Goal: Task Accomplishment & Management: Manage account settings

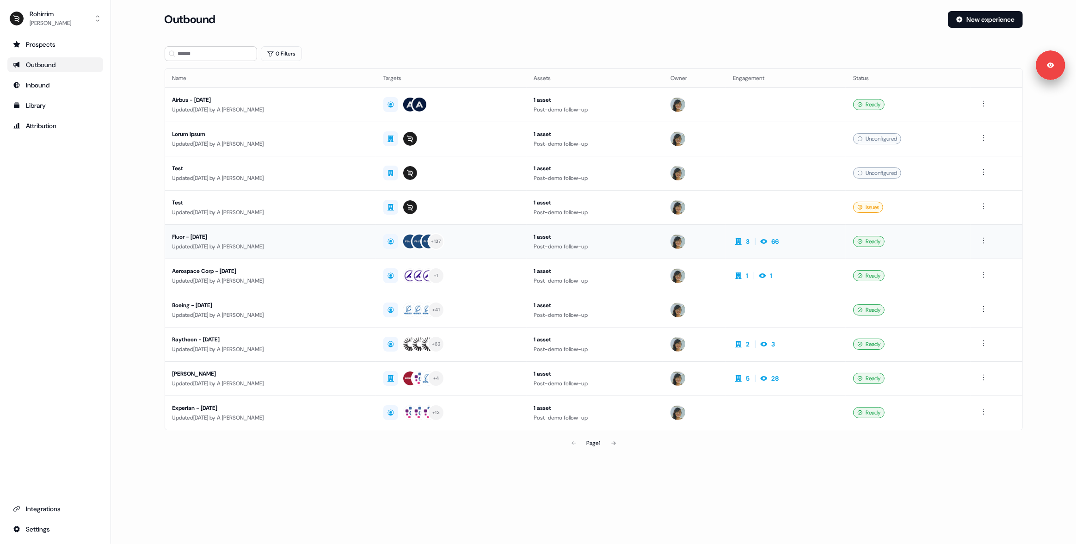
click at [324, 234] on div "Fluor - [DATE]" at bounding box center [270, 236] width 196 height 9
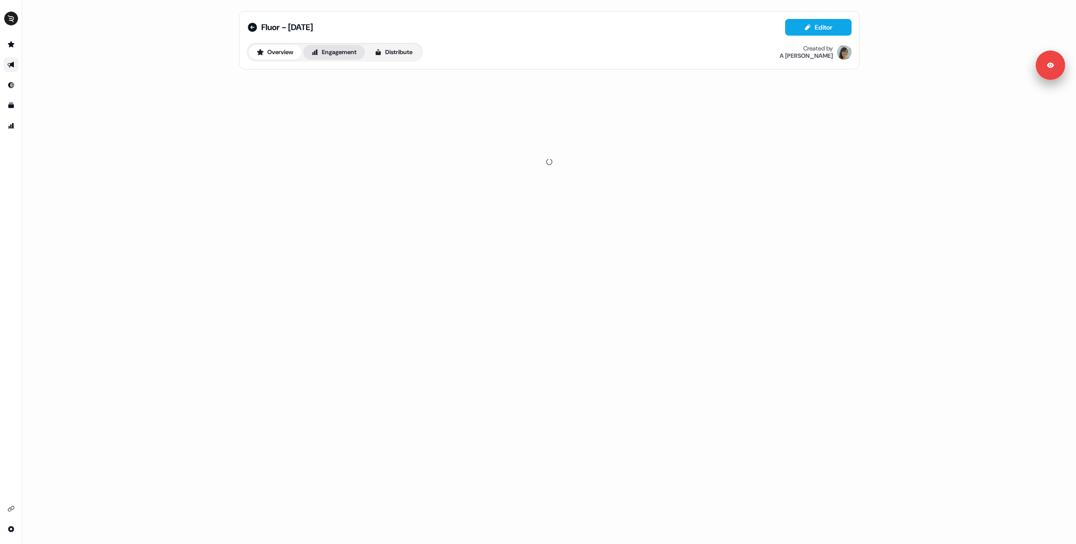
click at [360, 56] on button "Engagement" at bounding box center [333, 52] width 61 height 15
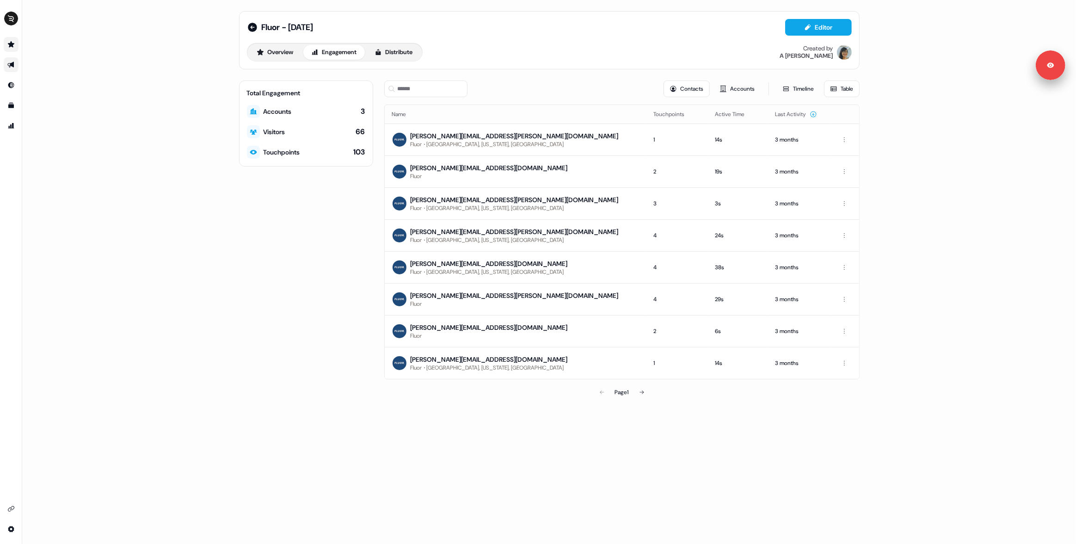
click at [16, 43] on link "Go to prospects" at bounding box center [11, 44] width 15 height 15
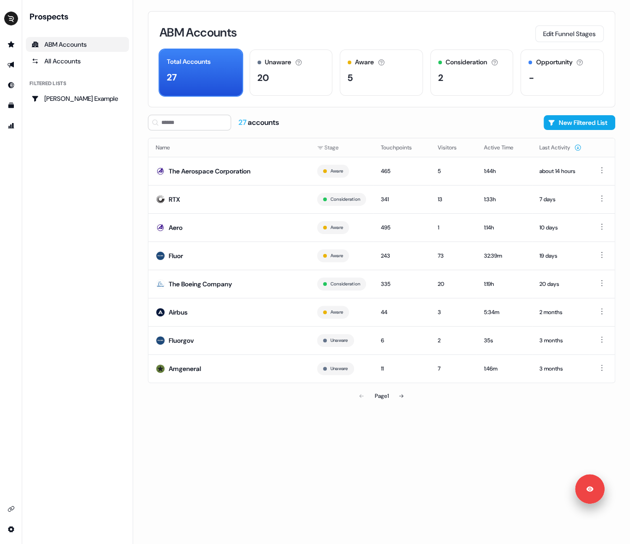
drag, startPoint x: 605, startPoint y: 65, endPoint x: 605, endPoint y: 444, distance: 379.5
click at [605, 444] on body "Signed in as [PERSON_NAME] Sign out For the best experience switch devices to a…" at bounding box center [315, 272] width 630 height 544
click at [426, 454] on div "ABM Accounts Edit Funnel Stages Total Accounts 27 Unaware The default stage all…" at bounding box center [381, 272] width 497 height 544
click at [628, 69] on div "ABM Accounts Edit Funnel Stages Total Accounts 27 Unaware The default stage all…" at bounding box center [381, 272] width 497 height 544
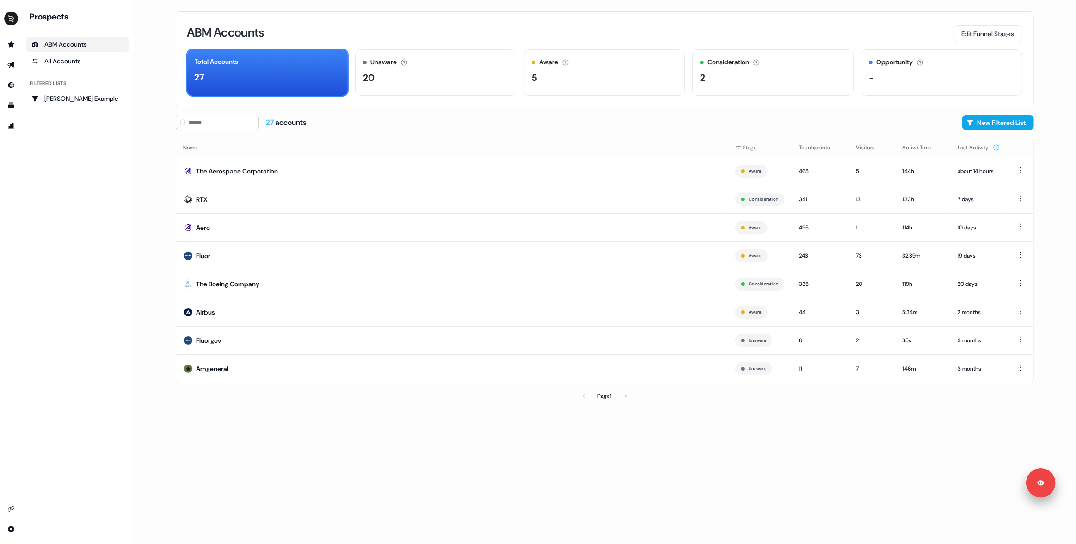
click at [159, 184] on main "Loading... ABM Accounts Edit Funnel Stages Total Accounts 27 Unaware The defaul…" at bounding box center [604, 272] width 942 height 544
click at [832, 170] on div "465" at bounding box center [820, 170] width 42 height 9
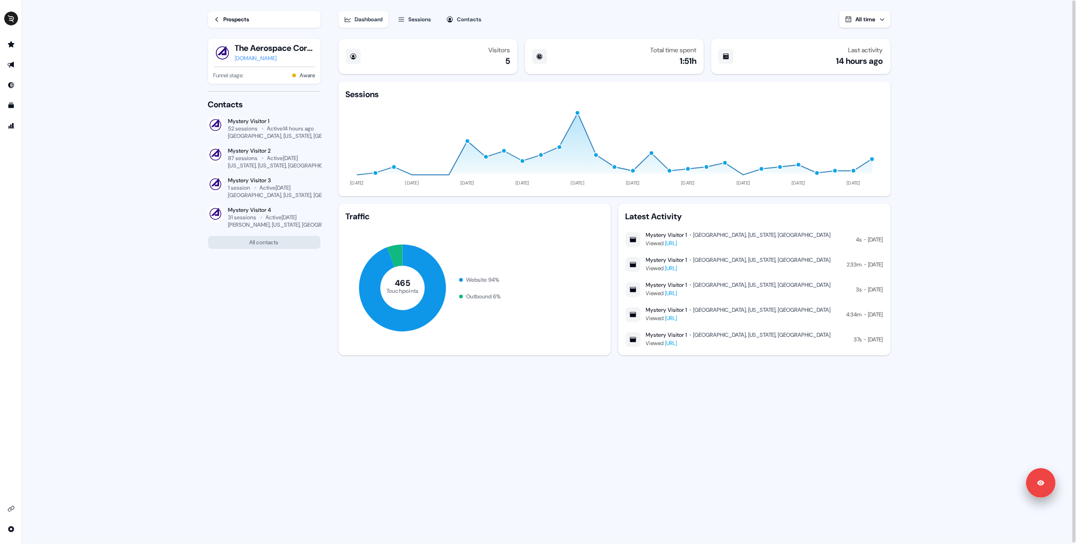
click at [986, 250] on main "Loading... Prospects The Aerospace Corporation [DOMAIN_NAME] Funnel stage: Awar…" at bounding box center [548, 272] width 1053 height 544
click at [276, 283] on div "Prospects The Aerospace Corporation [DOMAIN_NAME] Funnel stage: Aware Contacts …" at bounding box center [257, 272] width 128 height 544
click at [13, 61] on icon "Go to outbound experience" at bounding box center [10, 64] width 7 height 7
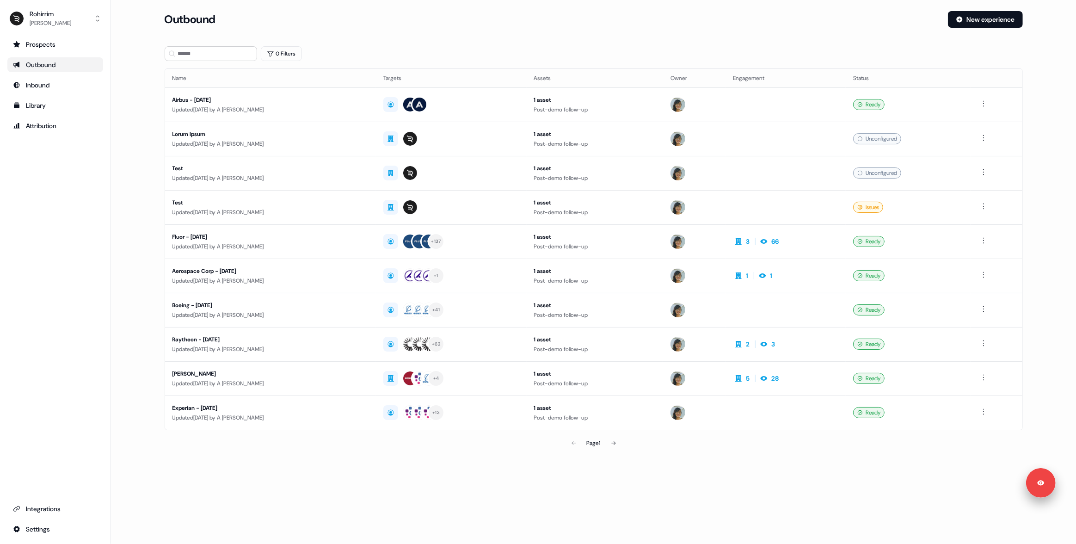
click at [36, 63] on div "Outbound" at bounding box center [55, 64] width 85 height 9
click at [44, 49] on div "Prospects" at bounding box center [55, 44] width 85 height 9
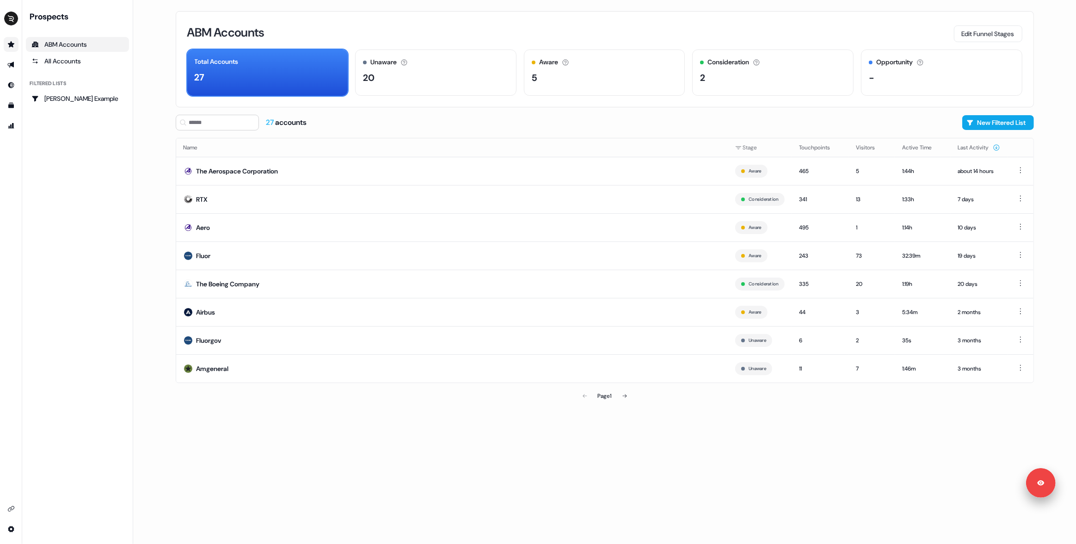
click at [141, 172] on main "Loading... ABM Accounts Edit Funnel Stages Total Accounts 27 Unaware The defaul…" at bounding box center [604, 272] width 942 height 544
click at [83, 62] on div "All Accounts" at bounding box center [77, 60] width 92 height 9
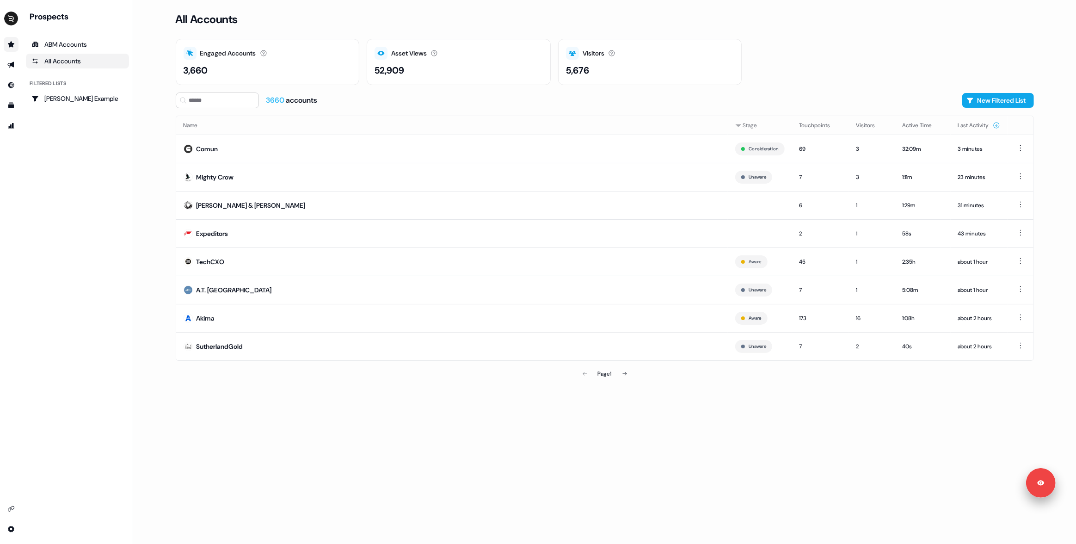
click at [836, 433] on div "All Accounts Engaged Accounts Accounts that have interacted with an asset. 3,66…" at bounding box center [604, 272] width 887 height 544
click at [662, 402] on div "All Accounts Engaged Accounts Accounts that have interacted with an asset. 3,66…" at bounding box center [604, 272] width 887 height 544
click at [1057, 343] on main "Loading... All Accounts Engaged Accounts Accounts that have interacted with an …" at bounding box center [604, 272] width 942 height 544
click at [79, 49] on link "ABM Accounts" at bounding box center [77, 44] width 103 height 15
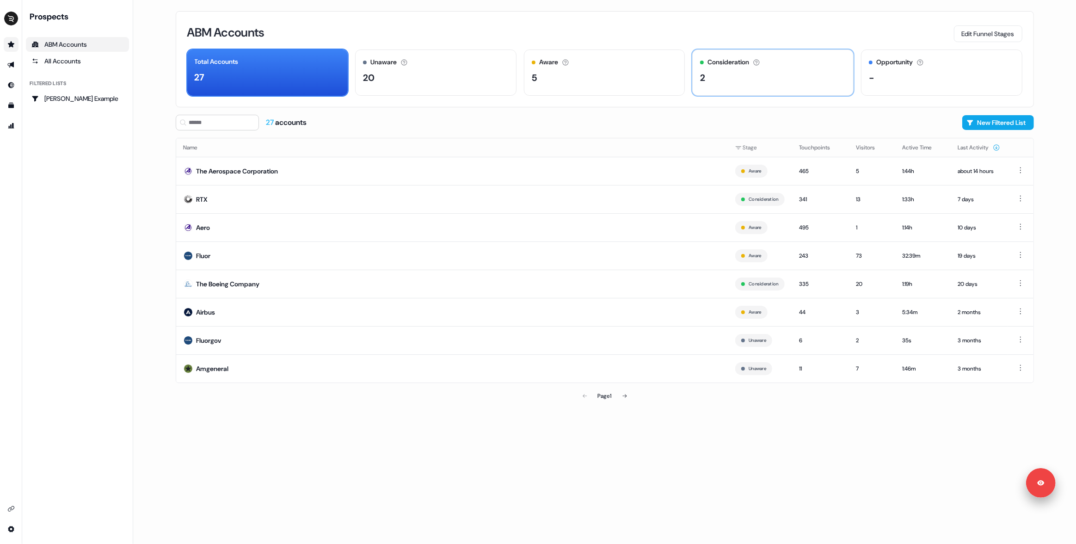
click at [726, 80] on div "2" at bounding box center [773, 78] width 146 height 14
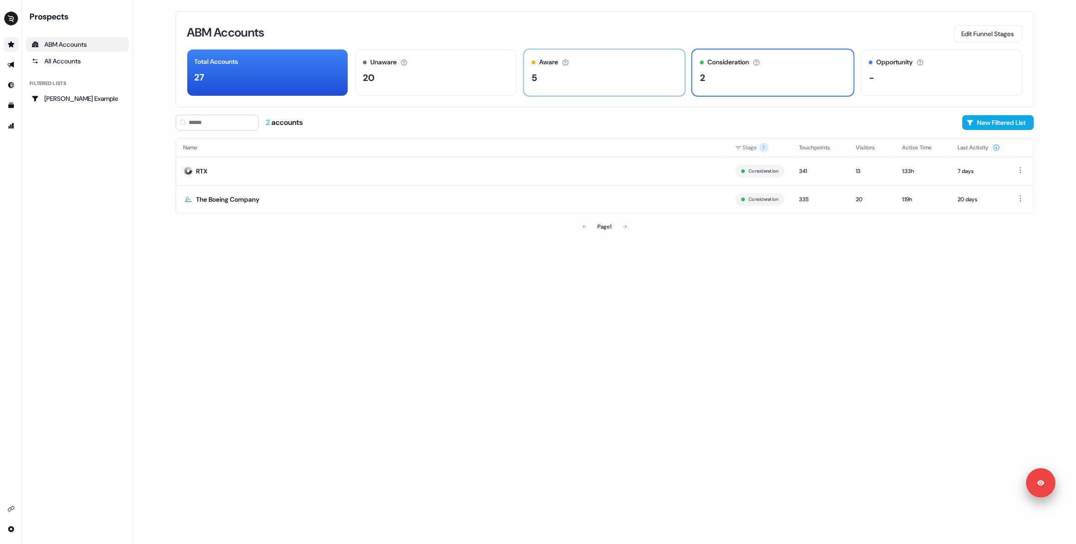
click at [636, 86] on div "Aware Accounts with 5+ minutes of usage or significant LinkedIn ad engagement! 5" at bounding box center [604, 72] width 161 height 46
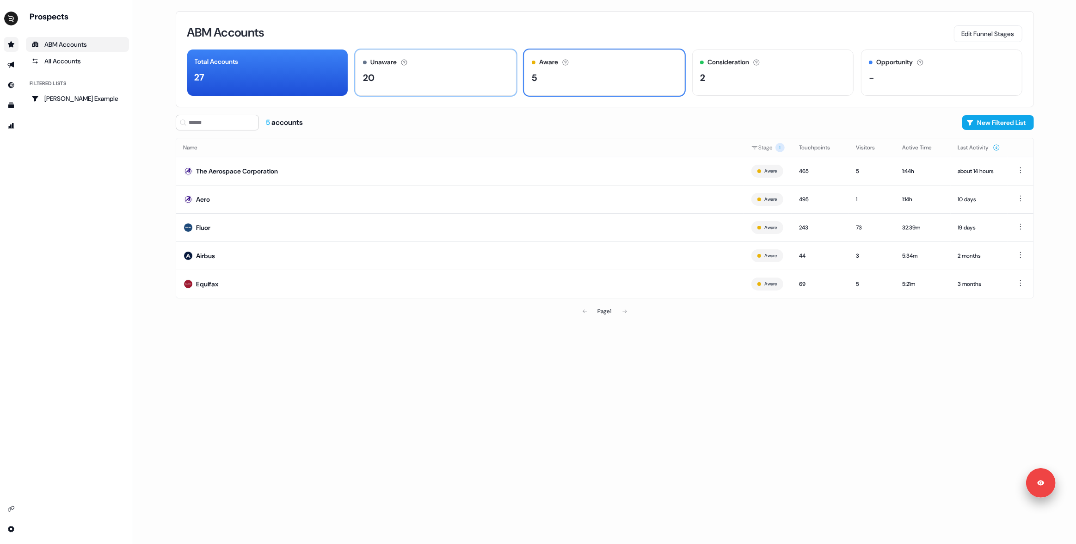
click at [468, 87] on div "Unaware The default stage all accounts start in. 20" at bounding box center [435, 72] width 161 height 46
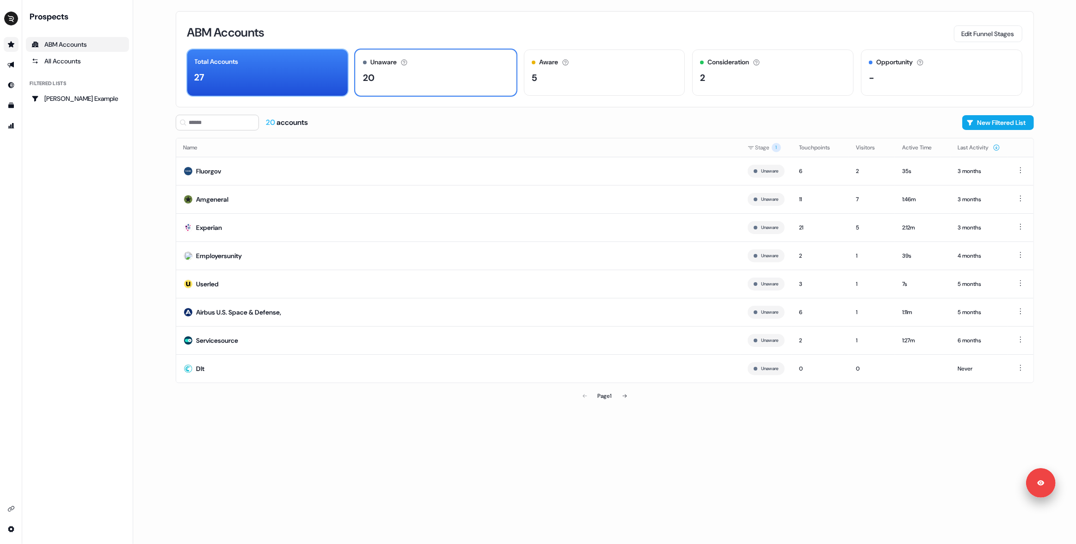
click at [299, 88] on div "Total Accounts 27" at bounding box center [267, 72] width 161 height 46
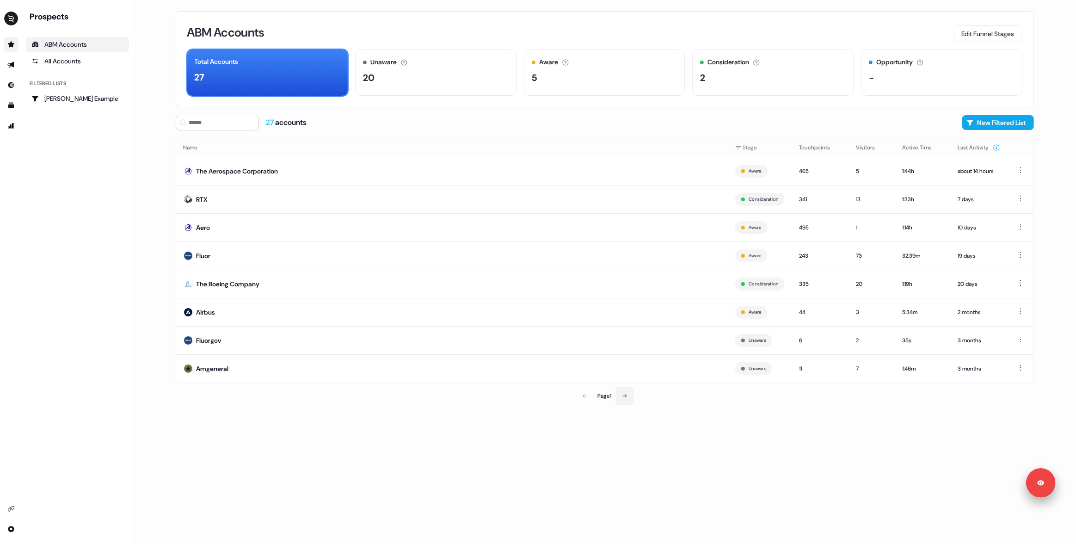
click at [623, 397] on icon at bounding box center [625, 396] width 6 height 6
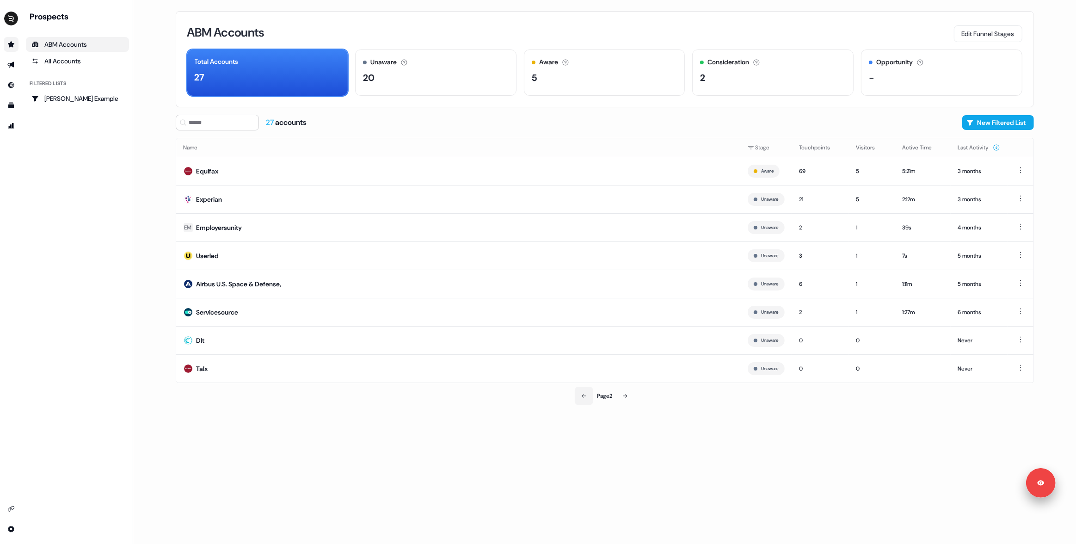
click at [575, 395] on button at bounding box center [583, 395] width 18 height 18
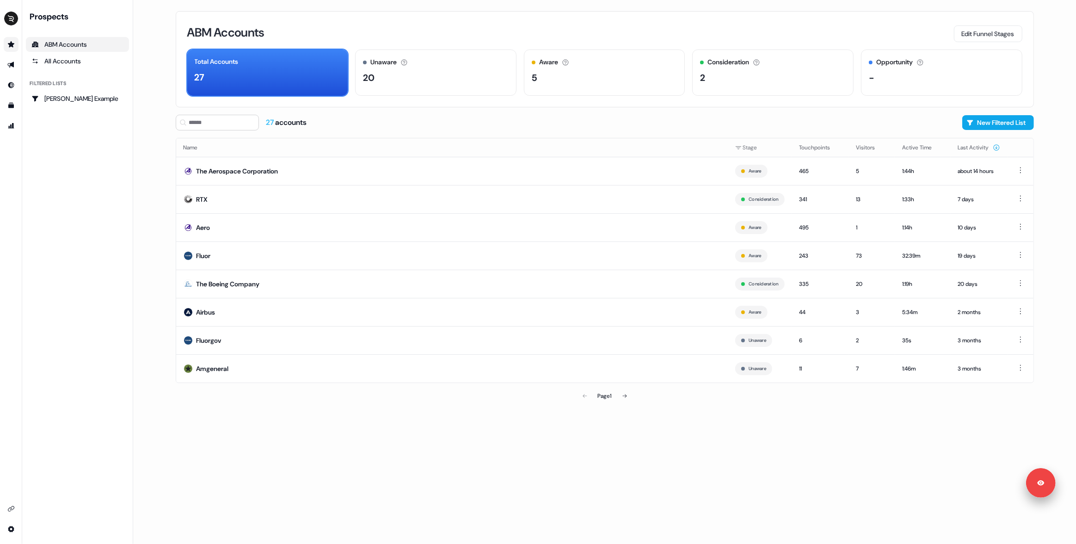
click at [522, 410] on div "ABM Accounts Edit Funnel Stages Total Accounts 27 Unaware The default stage all…" at bounding box center [604, 272] width 887 height 544
click at [660, 392] on div "Page 1" at bounding box center [604, 395] width 281 height 18
click at [669, 391] on div "Page 1" at bounding box center [604, 395] width 281 height 18
click at [68, 64] on div "All Accounts" at bounding box center [77, 60] width 92 height 9
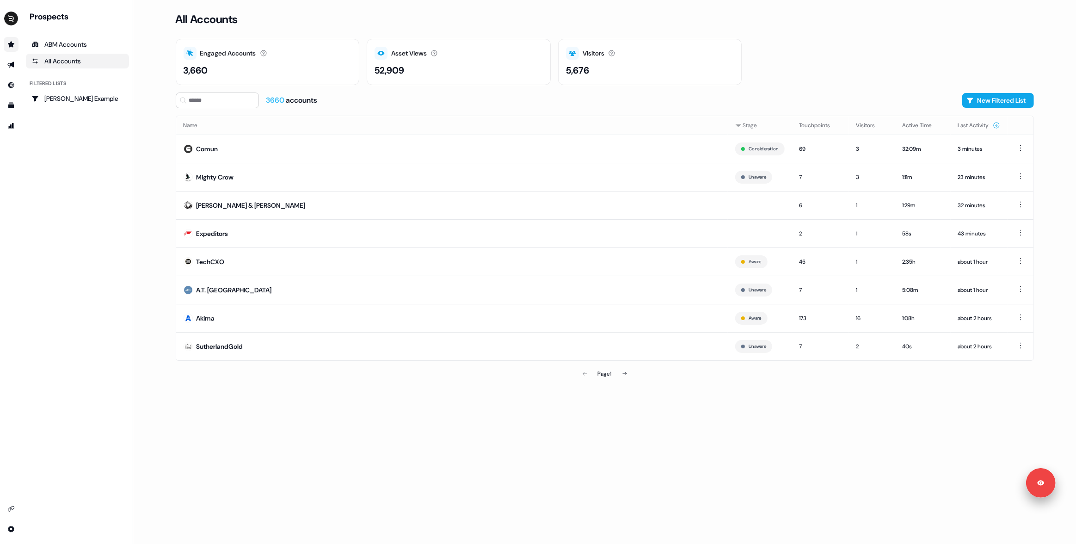
click at [147, 182] on main "Loading... All Accounts Engaged Accounts Accounts that have interacted with an …" at bounding box center [604, 272] width 942 height 544
click at [9, 66] on icon "Go to outbound experience" at bounding box center [10, 65] width 6 height 6
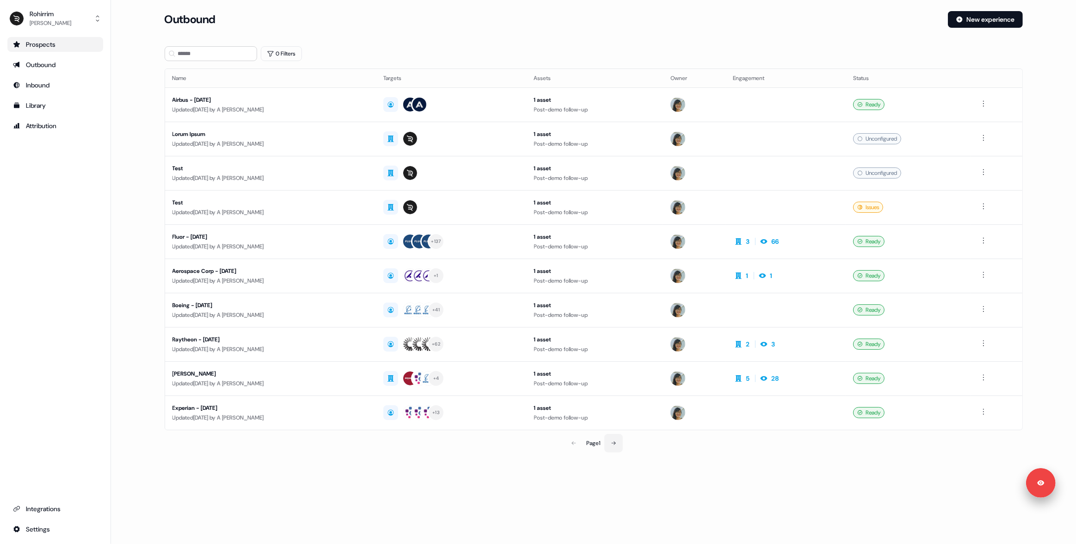
click at [614, 444] on icon at bounding box center [614, 443] width 6 height 6
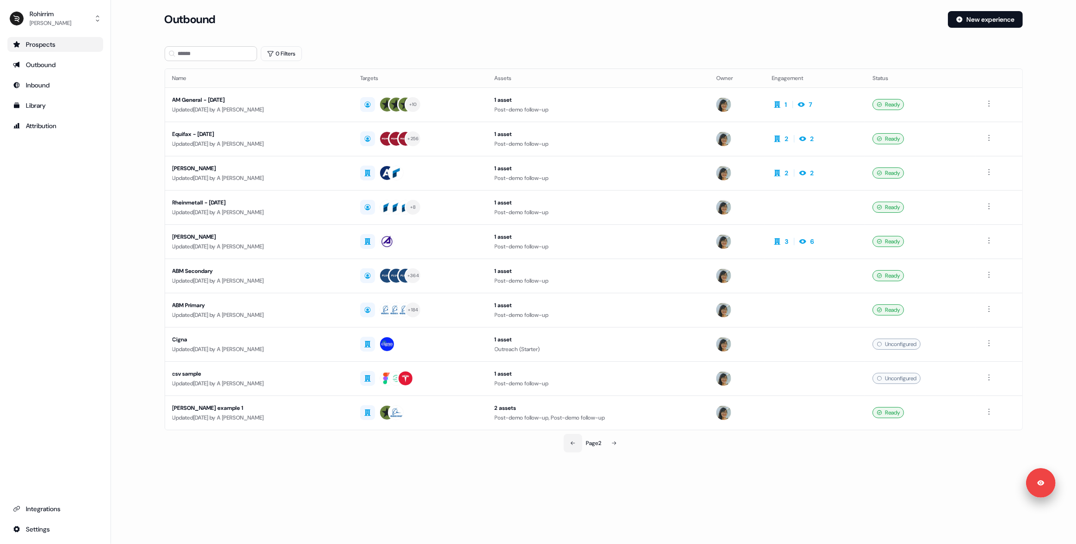
click at [572, 441] on icon at bounding box center [573, 443] width 6 height 6
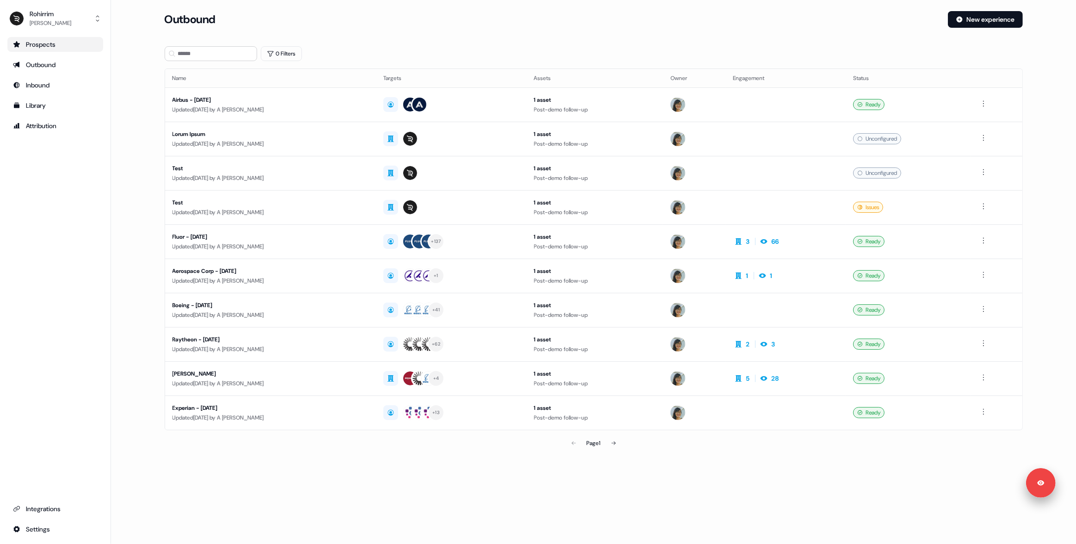
click at [35, 45] on div "Prospects" at bounding box center [55, 44] width 85 height 9
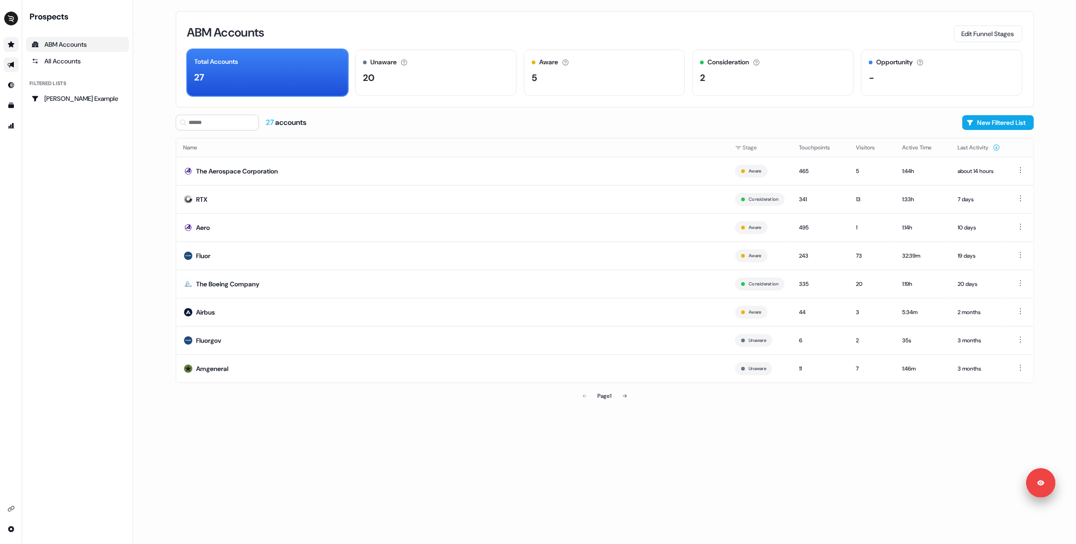
click at [15, 57] on link "Go to outbound experience" at bounding box center [11, 64] width 15 height 15
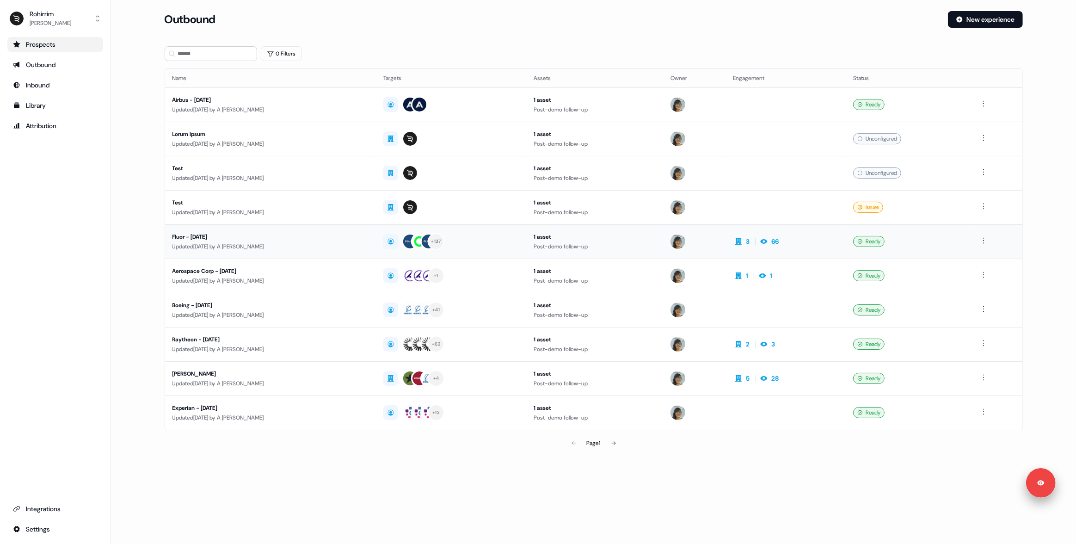
click at [293, 242] on div "Updated [DATE] by A [PERSON_NAME]" at bounding box center [270, 246] width 196 height 9
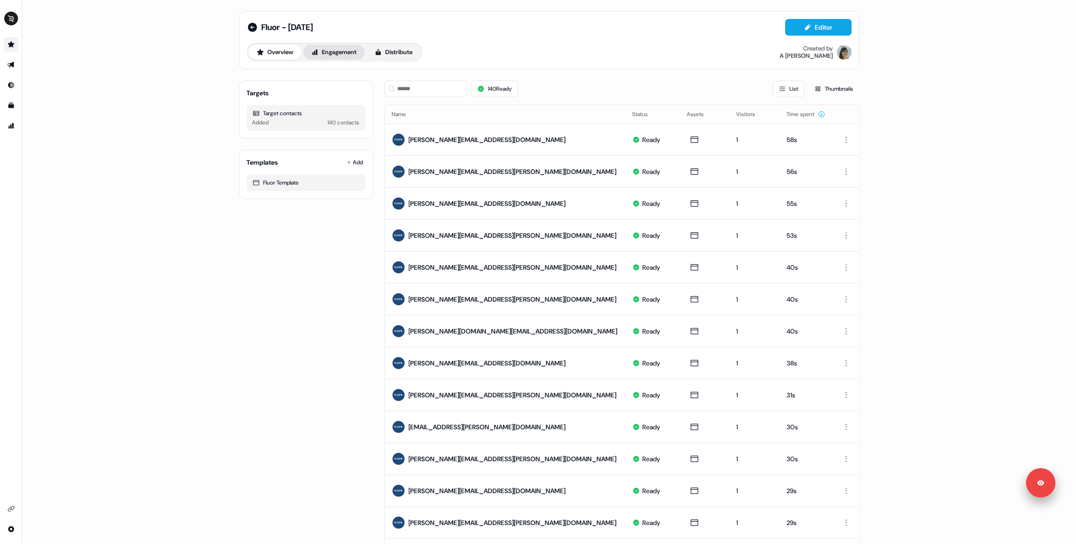
click at [340, 54] on button "Engagement" at bounding box center [333, 52] width 61 height 15
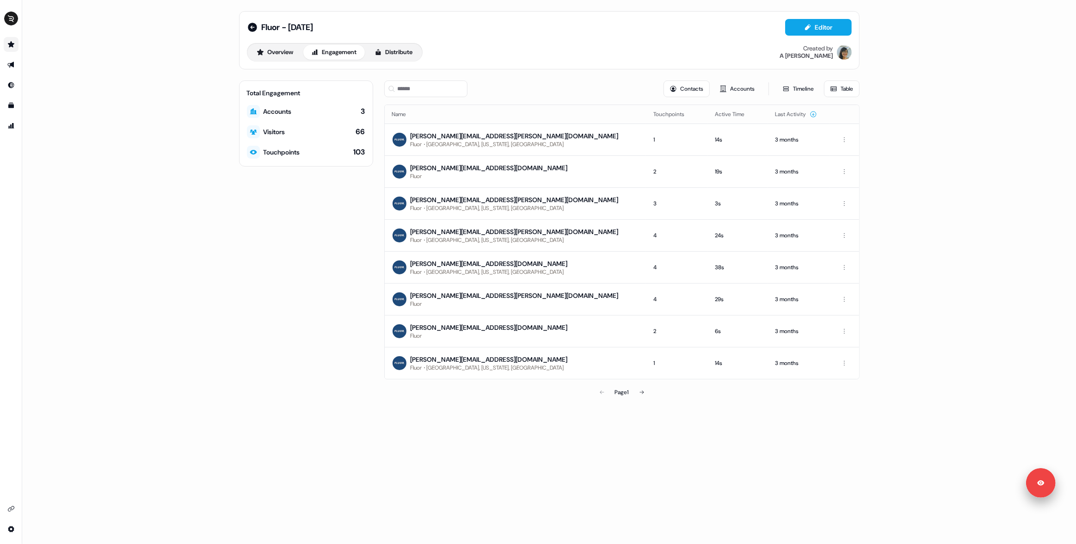
click at [912, 226] on div "Fluor - [DATE] Editor Overview Engagement Distribute Created by A [PERSON_NAME]…" at bounding box center [548, 272] width 1053 height 544
click at [336, 213] on div "Total Engagement Accounts 3 Visitors 66 Touchpoints 103" at bounding box center [306, 240] width 134 height 321
click at [641, 389] on icon at bounding box center [642, 392] width 6 height 6
click at [599, 391] on icon at bounding box center [601, 392] width 6 height 6
click at [251, 27] on icon at bounding box center [252, 27] width 11 height 11
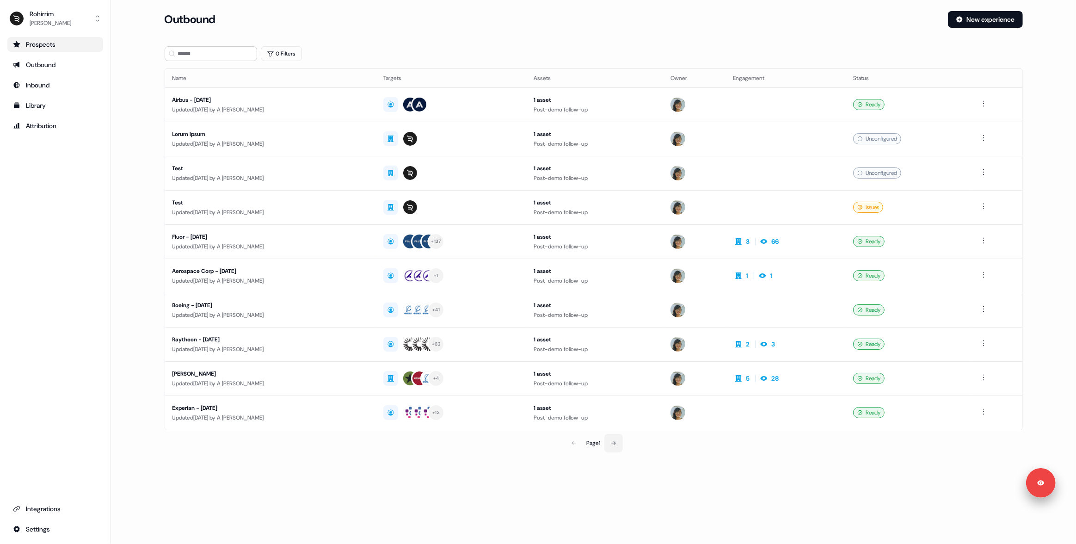
click at [616, 441] on icon at bounding box center [614, 443] width 6 height 6
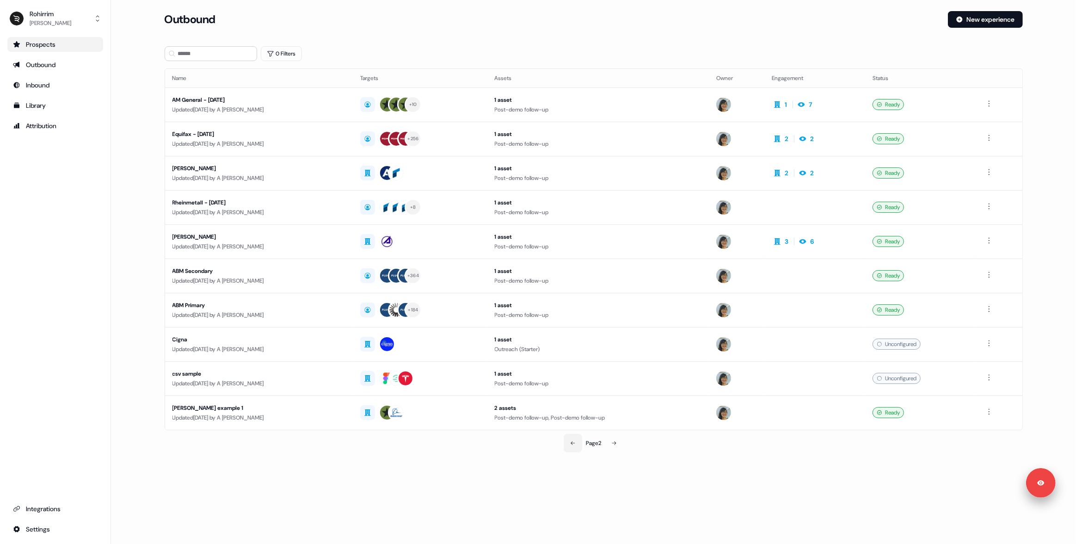
click at [574, 441] on icon at bounding box center [573, 443] width 6 height 6
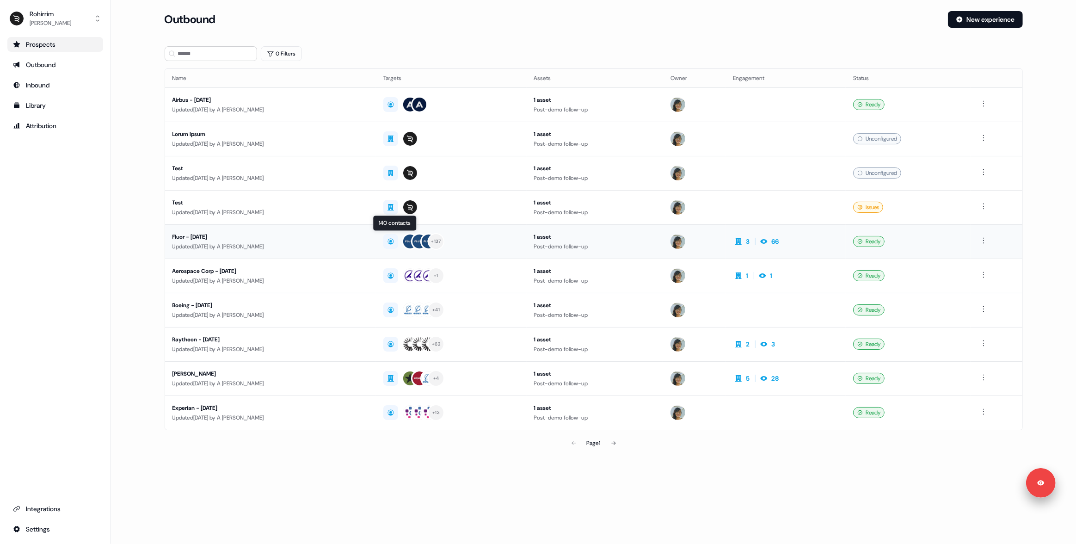
click at [501, 247] on div "+ 137" at bounding box center [451, 241] width 136 height 17
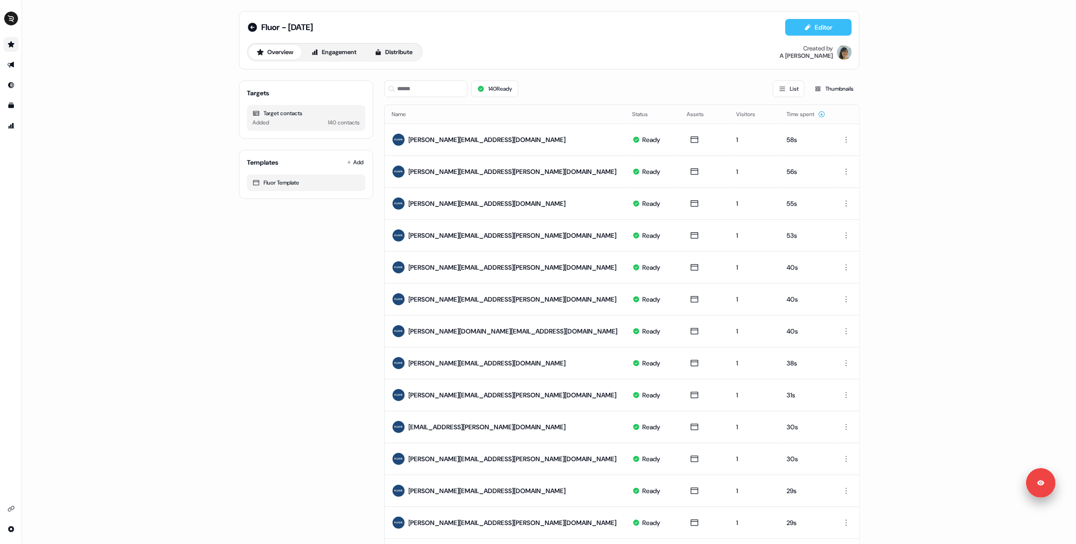
click at [814, 25] on button "Editor" at bounding box center [818, 27] width 67 height 17
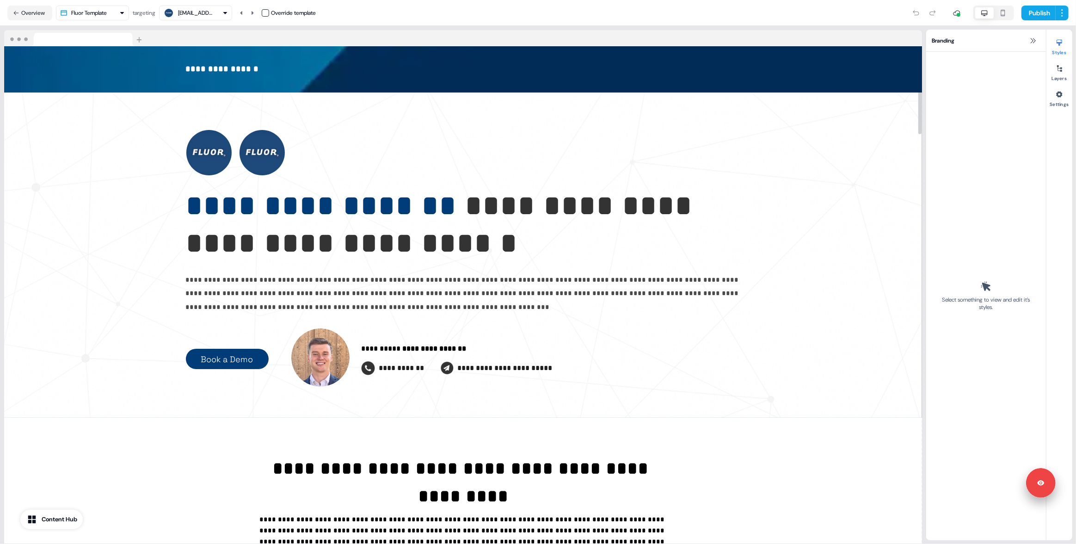
click at [472, 9] on div "Publish" at bounding box center [692, 13] width 752 height 18
click at [42, 11] on button "Overview" at bounding box center [29, 13] width 45 height 15
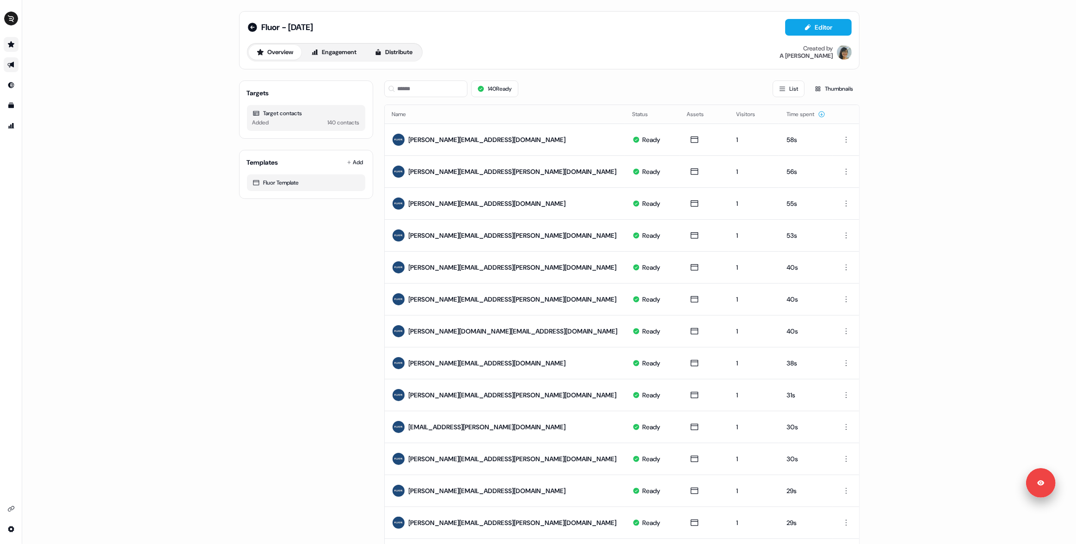
click at [323, 229] on div "Targets Target contacts Added 140 contacts Templates Add Fluor Template" at bounding box center [306, 426] width 134 height 707
click at [296, 314] on div "Targets Target contacts Added 140 contacts Templates Add Fluor Template" at bounding box center [306, 426] width 134 height 707
click at [253, 27] on icon at bounding box center [252, 27] width 9 height 9
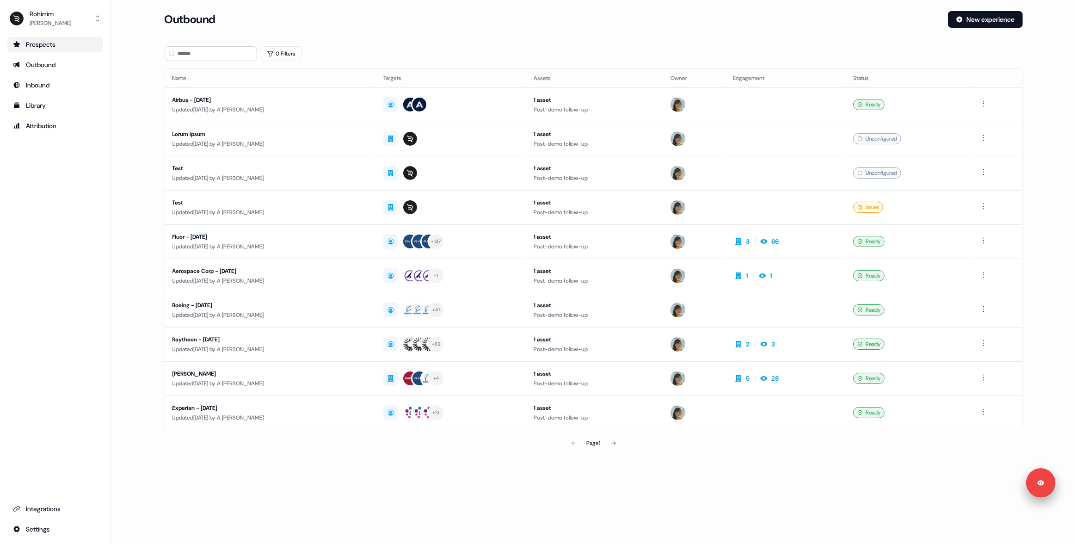
click at [47, 47] on div "Prospects" at bounding box center [55, 44] width 85 height 9
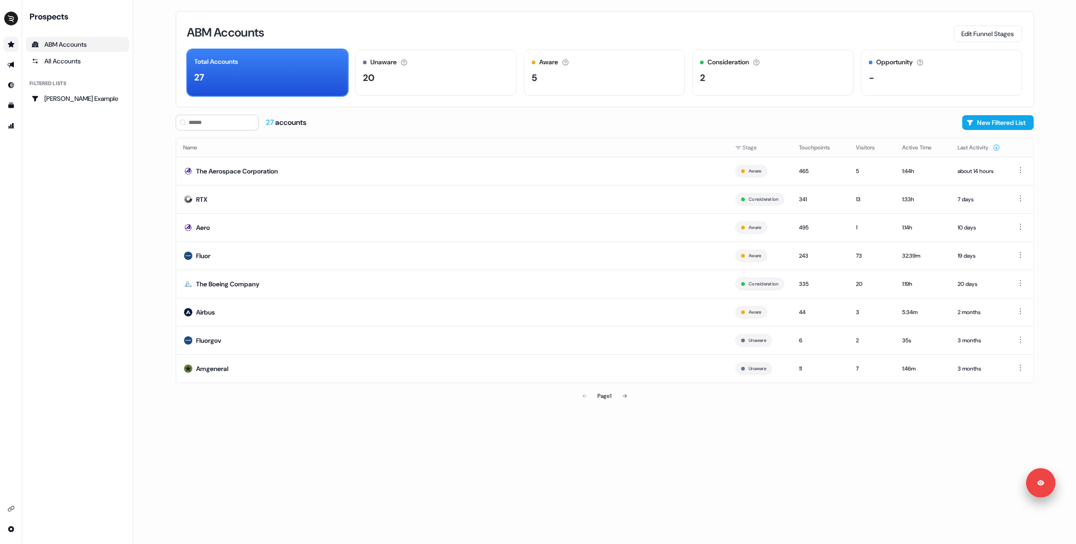
click at [815, 122] on div "27 accounts New Filtered List" at bounding box center [605, 123] width 858 height 16
click at [66, 62] on div "All Accounts" at bounding box center [77, 60] width 92 height 9
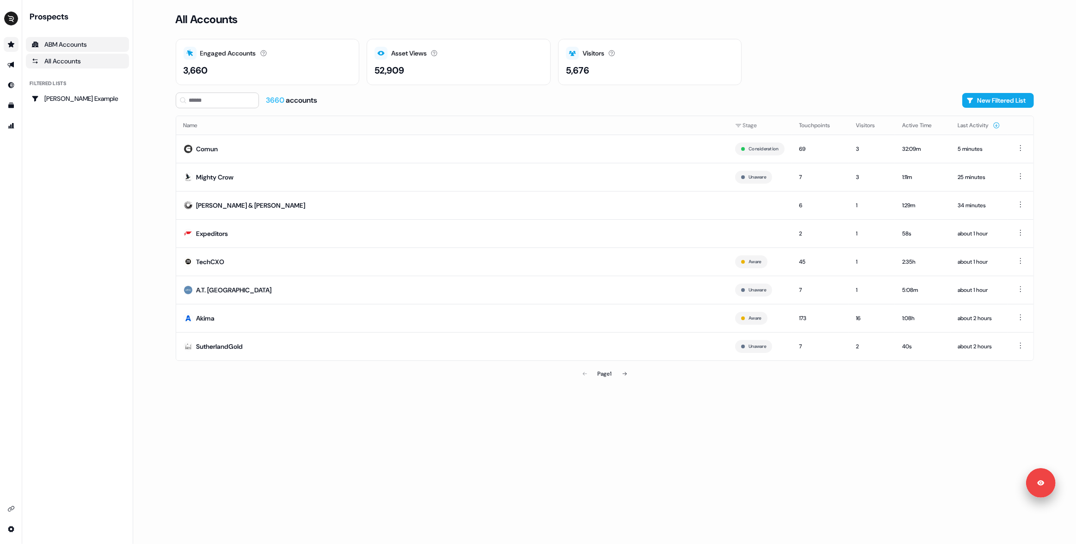
click at [76, 45] on div "ABM Accounts" at bounding box center [77, 44] width 92 height 9
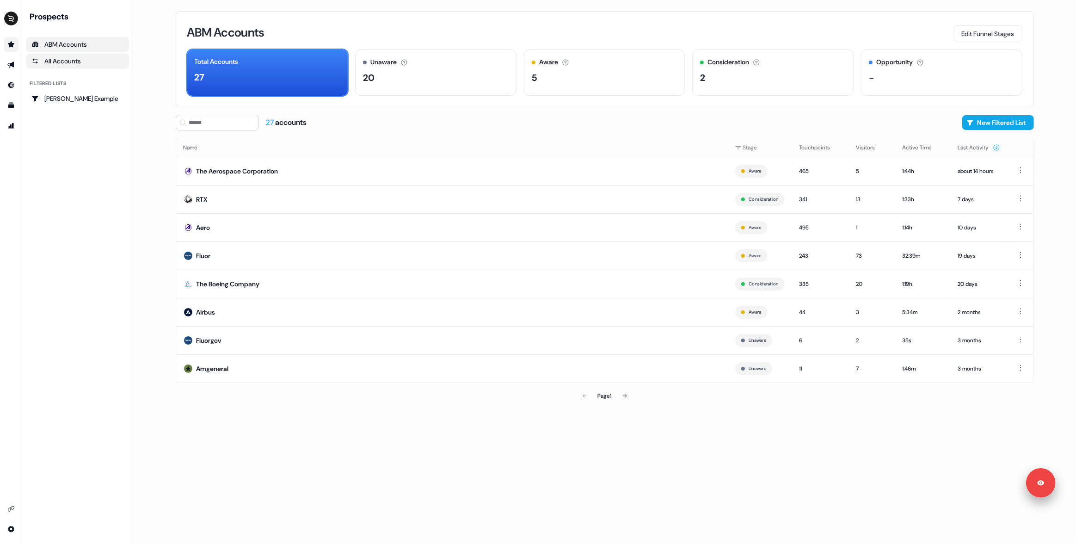
click at [71, 59] on div "All Accounts" at bounding box center [77, 60] width 92 height 9
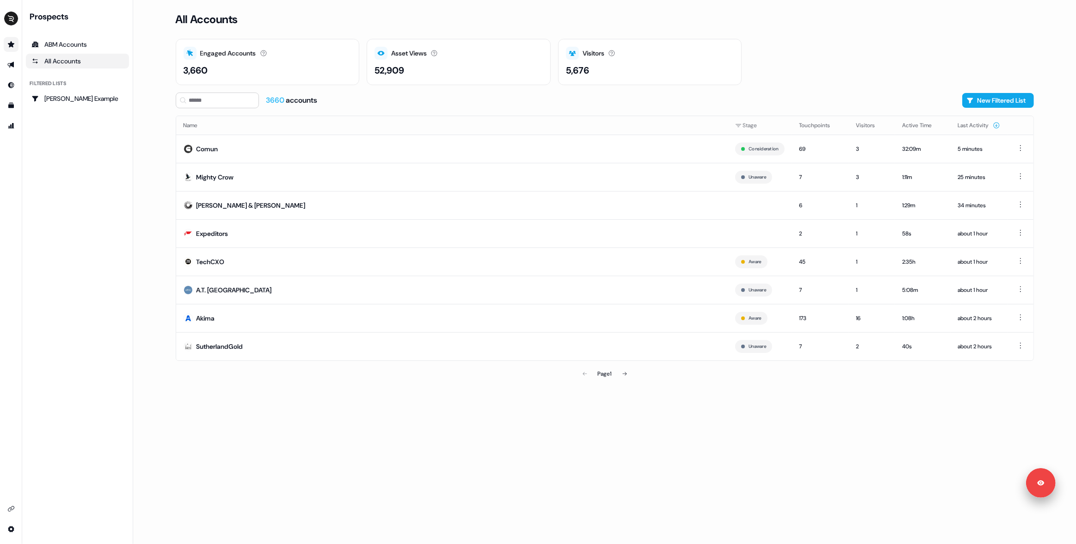
click at [163, 132] on div "All Accounts Engaged Accounts Accounts that have interacted with an asset. 3,66…" at bounding box center [604, 272] width 887 height 544
click at [618, 416] on div "All Accounts Engaged Accounts Accounts that have interacted with an asset. 3,66…" at bounding box center [604, 272] width 887 height 544
click at [565, 397] on div "All Accounts Engaged Accounts Accounts that have interacted with an asset. 3,66…" at bounding box center [604, 272] width 887 height 544
click at [462, 401] on div "All Accounts Engaged Accounts Accounts that have interacted with an asset. 3,66…" at bounding box center [604, 272] width 887 height 544
click at [45, 47] on div "ABM Accounts" at bounding box center [77, 44] width 92 height 9
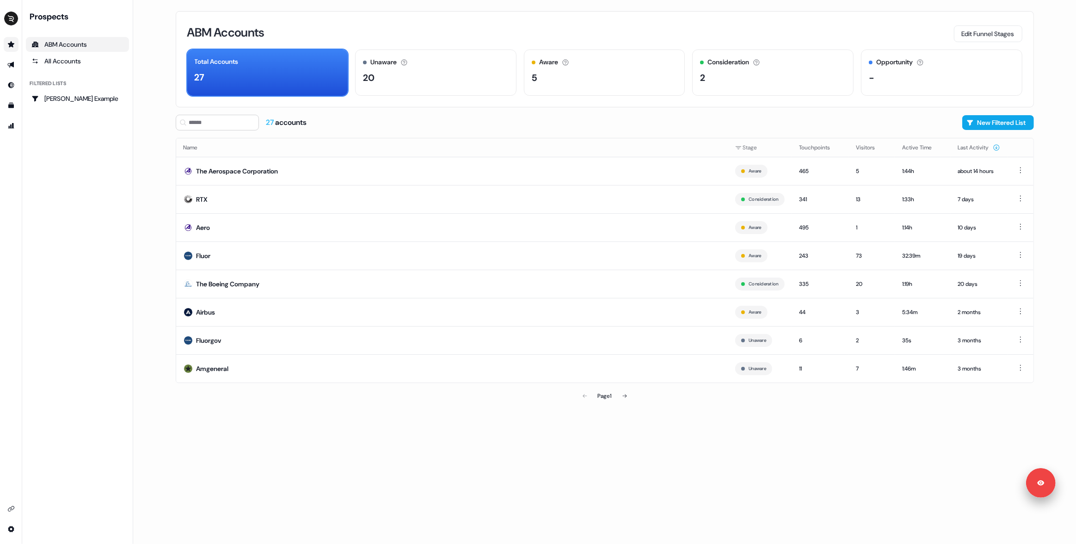
click at [566, 119] on div "27 accounts New Filtered List" at bounding box center [605, 123] width 858 height 16
click at [550, 117] on div "27 accounts New Filtered List" at bounding box center [605, 123] width 858 height 16
click at [530, 120] on div "27 accounts New Filtered List" at bounding box center [605, 123] width 858 height 16
click at [562, 61] on icon at bounding box center [565, 62] width 7 height 7
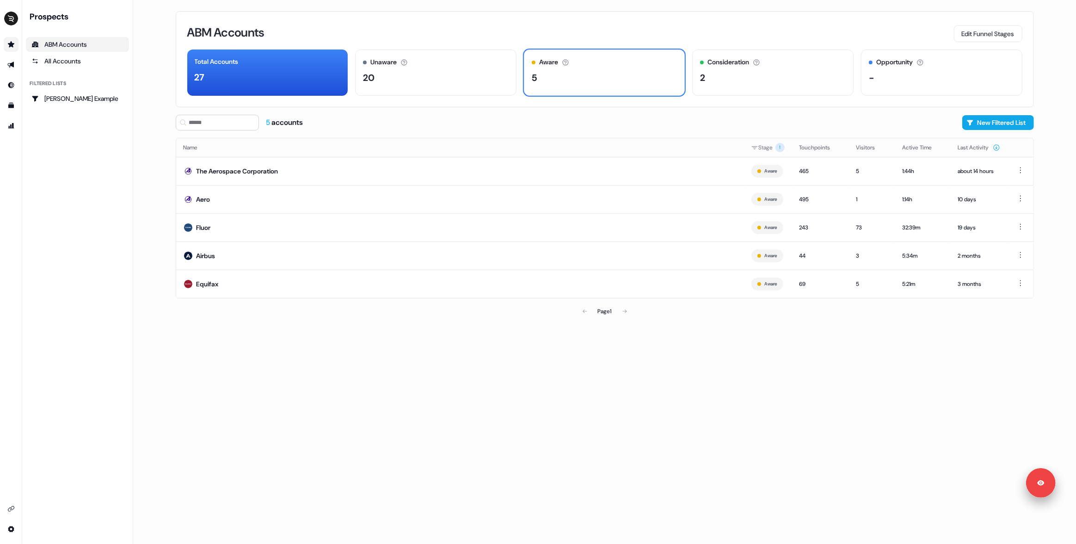
click at [525, 128] on div "5 accounts New Filtered List" at bounding box center [605, 123] width 858 height 16
click at [530, 124] on div "5 accounts New Filtered List" at bounding box center [605, 123] width 858 height 16
click at [447, 71] on div "20" at bounding box center [436, 78] width 146 height 14
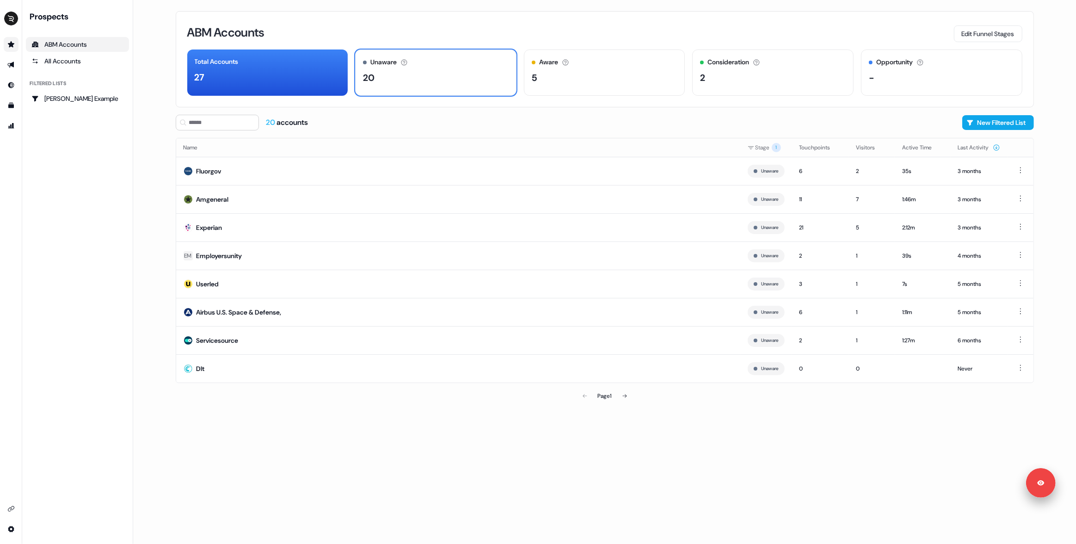
click at [530, 121] on div "20 accounts New Filtered List" at bounding box center [605, 123] width 858 height 16
click at [70, 61] on div "All Accounts" at bounding box center [77, 60] width 92 height 9
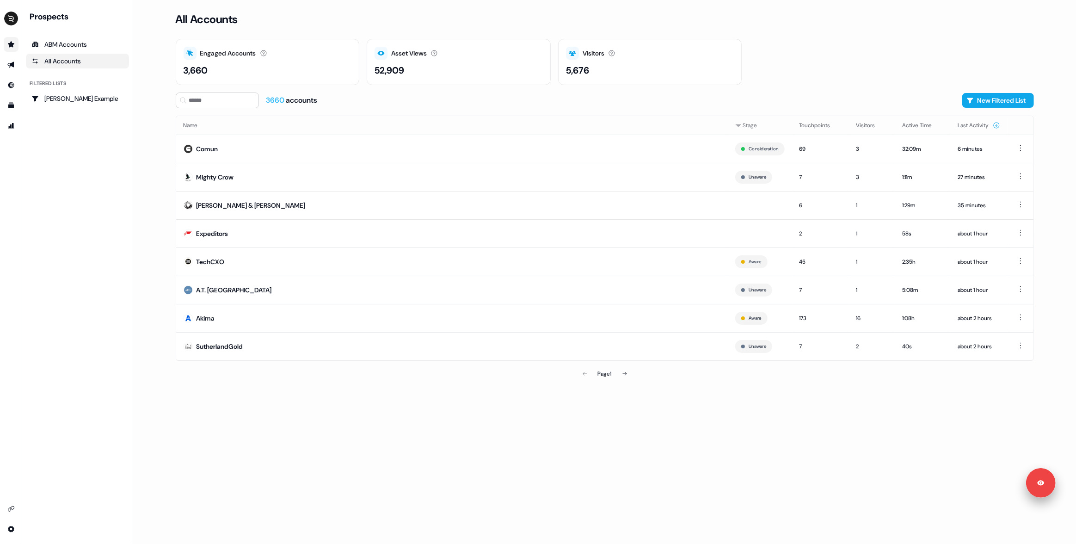
click at [174, 155] on div "All Accounts Engaged Accounts Accounts that have interacted with an asset. 3,66…" at bounding box center [604, 272] width 887 height 544
click at [158, 155] on main "Loading... All Accounts Engaged Accounts Accounts that have interacted with an …" at bounding box center [604, 272] width 942 height 544
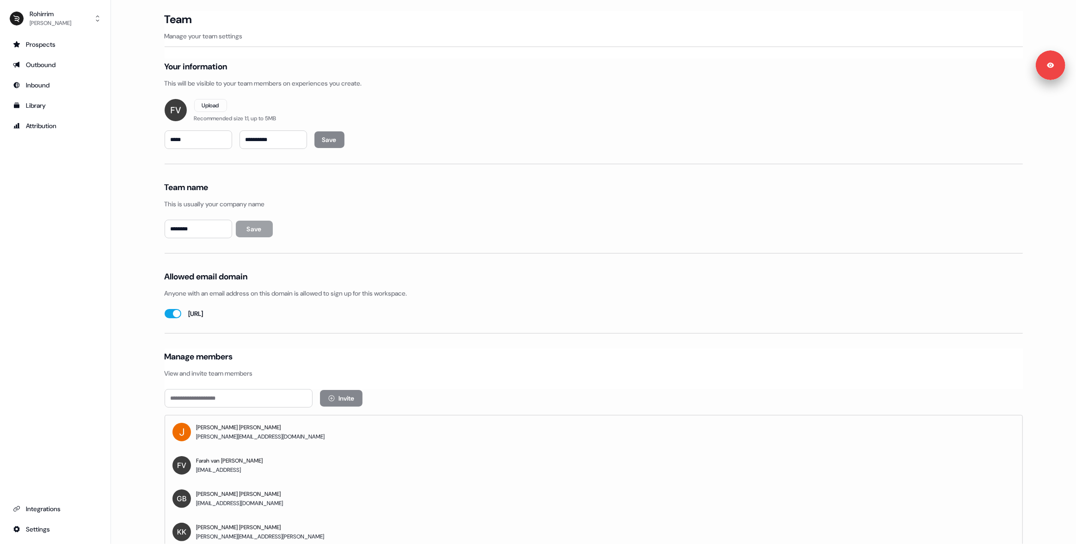
click at [44, 19] on div "[PERSON_NAME]" at bounding box center [51, 22] width 42 height 9
click at [55, 70] on div "Logout" at bounding box center [55, 76] width 88 height 17
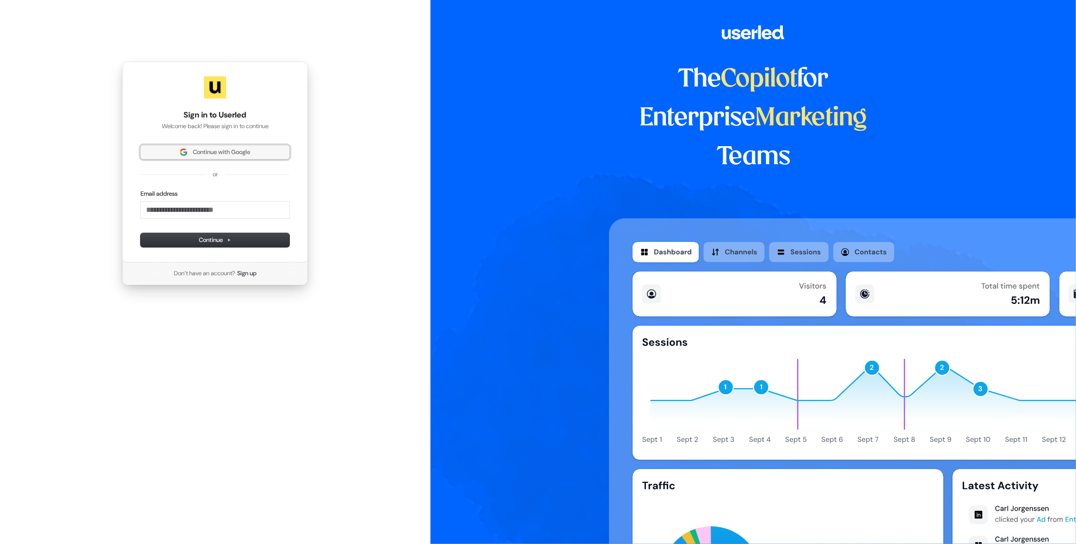
click at [157, 146] on button "Continue with Google" at bounding box center [215, 152] width 149 height 14
